Goal: Task Accomplishment & Management: Complete application form

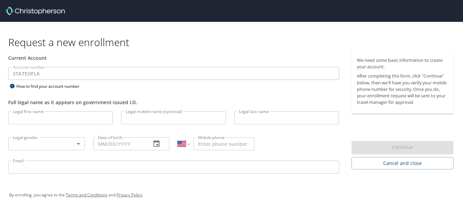
select select "US"
click at [49, 117] on input "Legal first name" at bounding box center [60, 117] width 105 height 13
type input "[PERSON_NAME]"
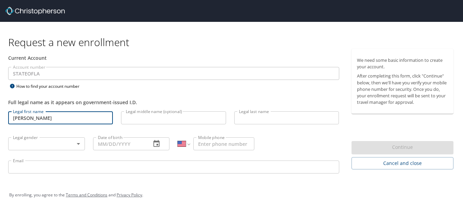
type input "[PERSON_NAME]"
click at [141, 115] on input "Legal middle name (optional)" at bounding box center [173, 117] width 105 height 13
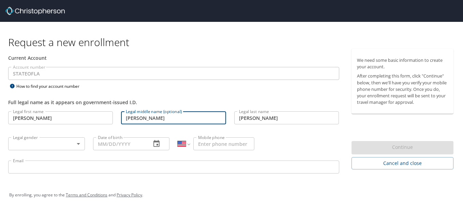
type input "[PERSON_NAME]"
click at [81, 140] on body "Request a new enrollment Current Account Account number STATEOFLA Account numbe…" at bounding box center [231, 111] width 463 height 222
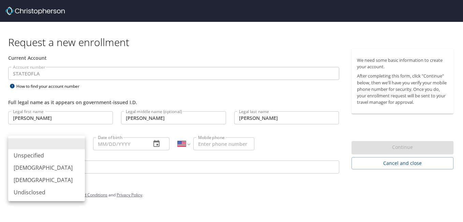
click at [21, 180] on li "[DEMOGRAPHIC_DATA]" at bounding box center [46, 180] width 77 height 12
type input "[DEMOGRAPHIC_DATA]"
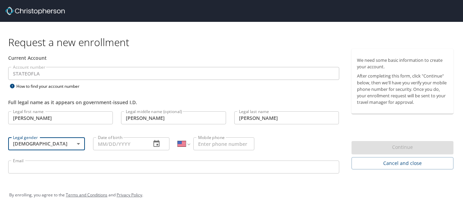
click at [112, 143] on input "Date of birth" at bounding box center [119, 143] width 53 height 13
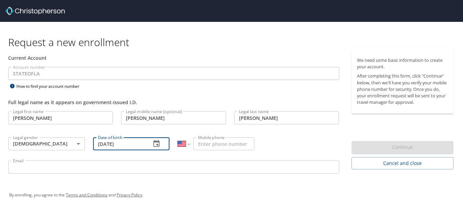
type input "08/11/1981"
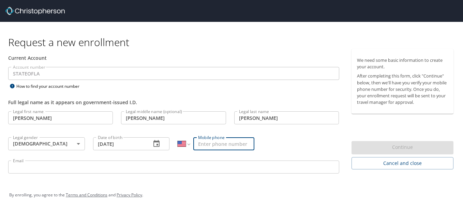
click at [216, 145] on input "Mobile phone" at bounding box center [223, 143] width 61 height 13
type input "[PHONE_NUMBER]"
click at [136, 167] on input "Email" at bounding box center [173, 166] width 331 height 13
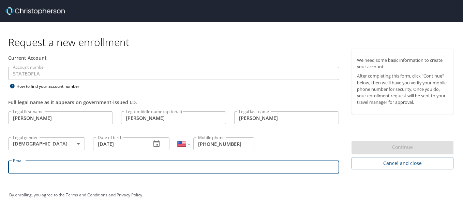
type input "lori.berard@solacc.edu"
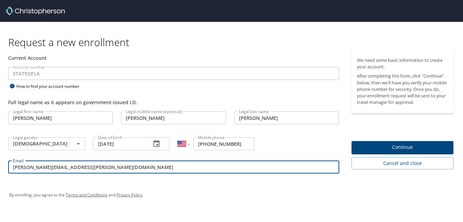
click at [394, 144] on span "Continue" at bounding box center [402, 147] width 91 height 9
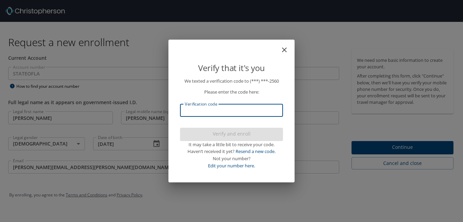
click at [227, 112] on input "Verification code" at bounding box center [231, 110] width 103 height 13
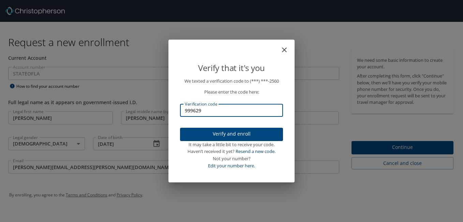
type input "999629"
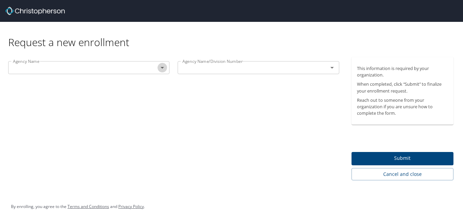
click at [160, 67] on icon "Open" at bounding box center [162, 67] width 8 height 8
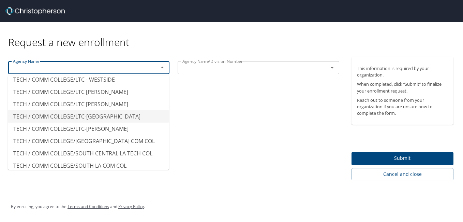
scroll to position [5934, 0]
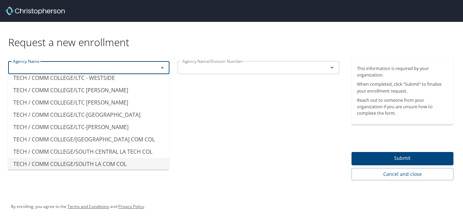
click at [110, 157] on li "TECH / COMM COLLEGE/SOUTH LA COM COL" at bounding box center [88, 163] width 161 height 12
type input "TECH / COMM COLLEGE/SOUTH LA COM COL"
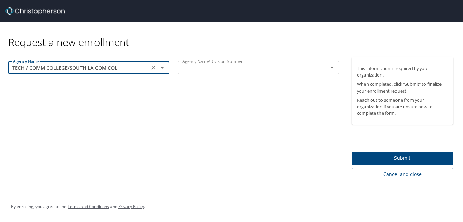
click at [224, 66] on input "text" at bounding box center [248, 67] width 137 height 9
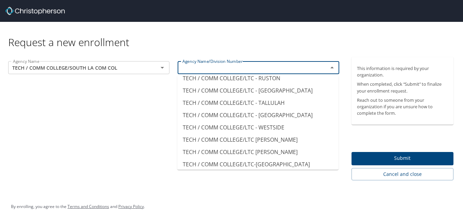
scroll to position [5913, 0]
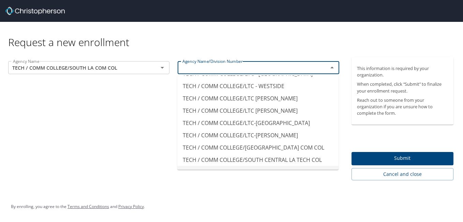
click at [277, 166] on li "TECH / COMM COLLEGE/SOUTH LA COM COL" at bounding box center [257, 172] width 161 height 12
type input "TECH / COMM COLLEGE/SOUTH LA COM COL"
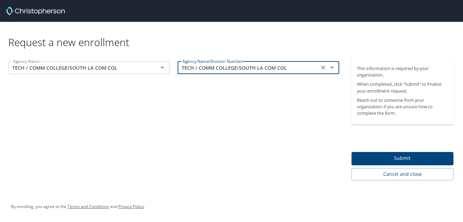
click at [411, 157] on span "Submit" at bounding box center [402, 158] width 91 height 9
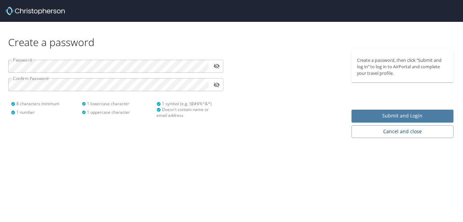
click at [373, 113] on span "Submit and Login" at bounding box center [402, 115] width 91 height 9
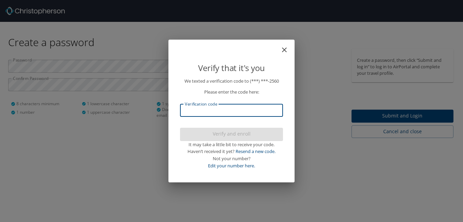
click at [267, 104] on input "Verification code" at bounding box center [231, 110] width 103 height 13
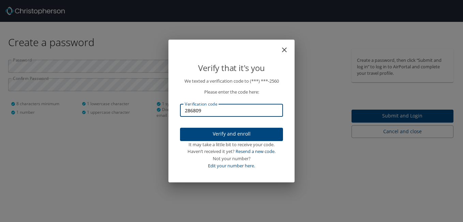
type input "286809"
click at [251, 131] on span "Verify and enroll" at bounding box center [231, 134] width 92 height 9
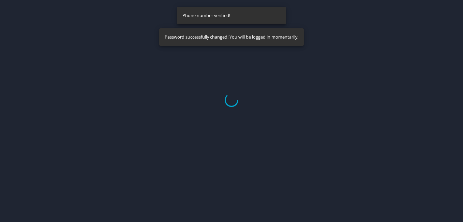
select select "US"
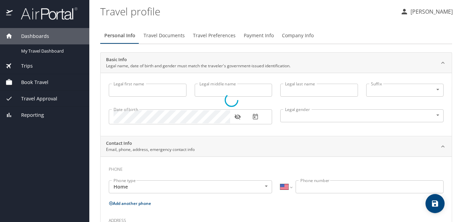
type input "[PERSON_NAME]"
type input "[DEMOGRAPHIC_DATA]"
select select "US"
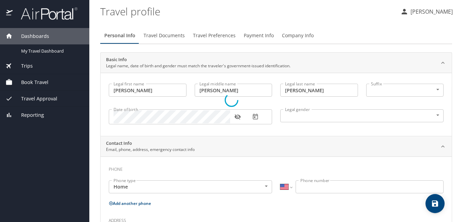
select select "US"
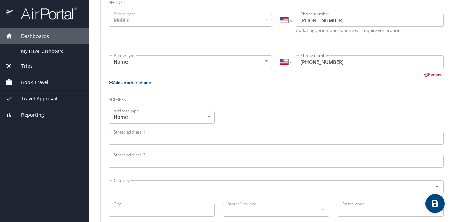
scroll to position [170, 0]
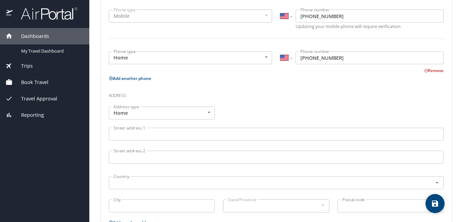
click at [112, 133] on input "Street address 1" at bounding box center [276, 133] width 335 height 13
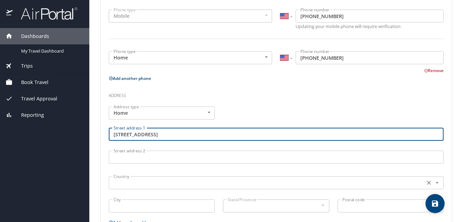
type input "[STREET_ADDRESS]"
click at [133, 183] on input "text" at bounding box center [266, 182] width 311 height 9
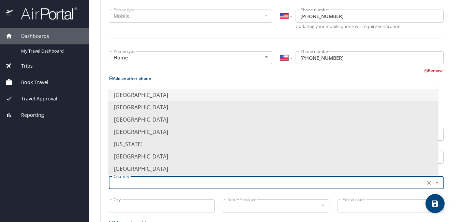
click at [148, 99] on li "[GEOGRAPHIC_DATA]" at bounding box center [273, 95] width 330 height 12
type input "[GEOGRAPHIC_DATA]"
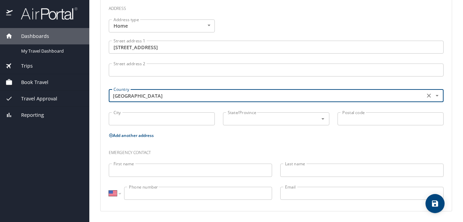
scroll to position [258, 0]
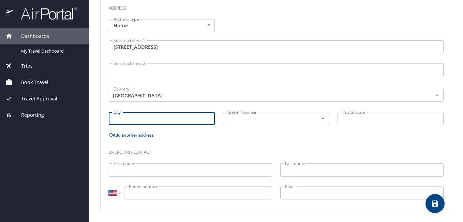
click at [168, 117] on input "City" at bounding box center [162, 118] width 106 height 13
type input "New Iberia"
click at [264, 121] on input "text" at bounding box center [266, 118] width 82 height 9
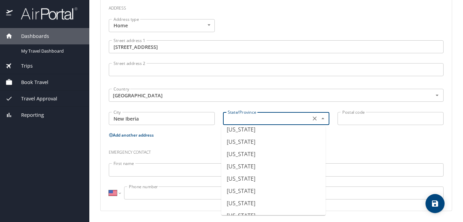
scroll to position [205, 0]
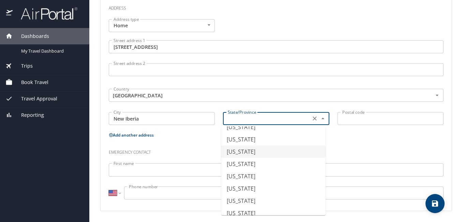
click at [254, 153] on li "[US_STATE]" at bounding box center [273, 151] width 104 height 12
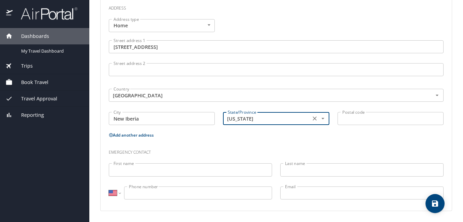
type input "[US_STATE]"
click at [341, 117] on input "Postal code" at bounding box center [390, 118] width 106 height 13
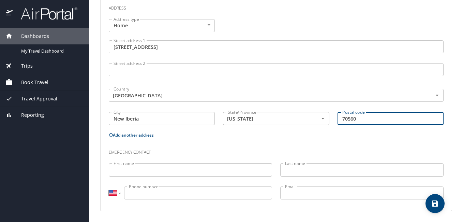
type input "70560"
click at [160, 168] on input "First name" at bounding box center [190, 169] width 163 height 13
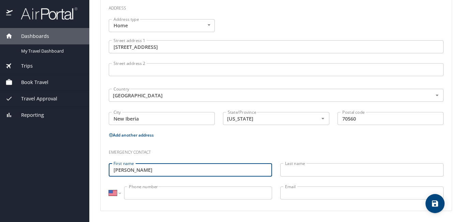
type input "[PERSON_NAME]"
click at [289, 170] on input "Last name" at bounding box center [361, 169] width 163 height 13
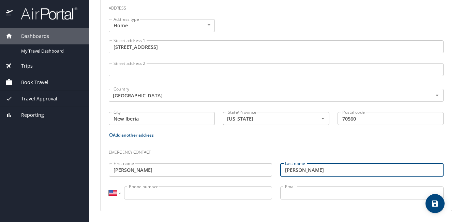
type input "[PERSON_NAME]"
click at [253, 192] on input "Phone number" at bounding box center [198, 192] width 148 height 13
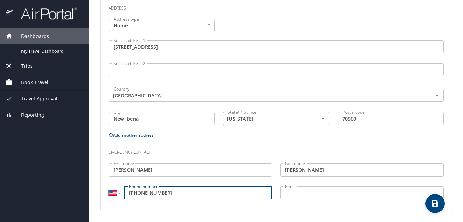
type input "[PHONE_NUMBER]"
click at [355, 192] on input "Email" at bounding box center [361, 192] width 163 height 13
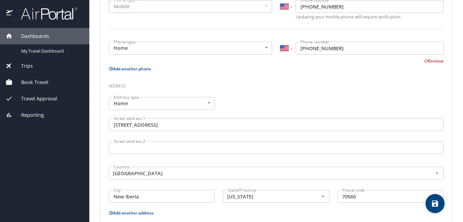
scroll to position [258, 0]
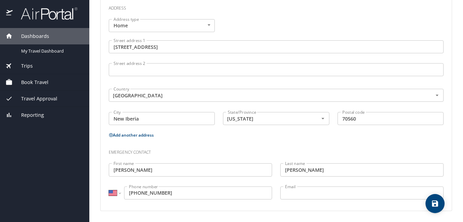
click at [285, 157] on div "Emergency contact" at bounding box center [276, 149] width 343 height 18
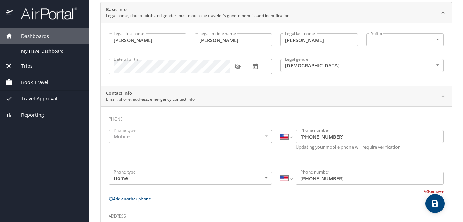
scroll to position [0, 0]
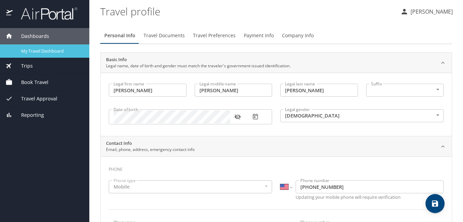
click at [45, 53] on span "My Travel Dashboard" at bounding box center [51, 51] width 60 height 6
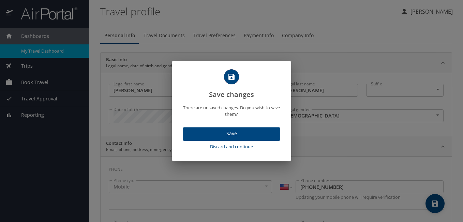
click at [231, 135] on span "Save" at bounding box center [231, 133] width 87 height 9
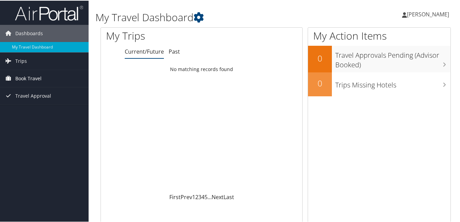
click at [29, 75] on span "Book Travel" at bounding box center [28, 77] width 26 height 17
